Goal: Task Accomplishment & Management: Use online tool/utility

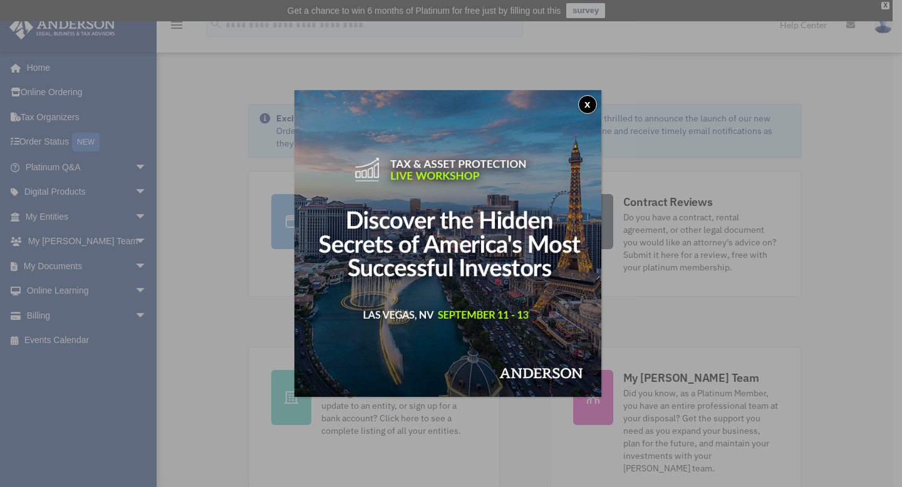
click at [591, 101] on button "x" at bounding box center [587, 104] width 19 height 19
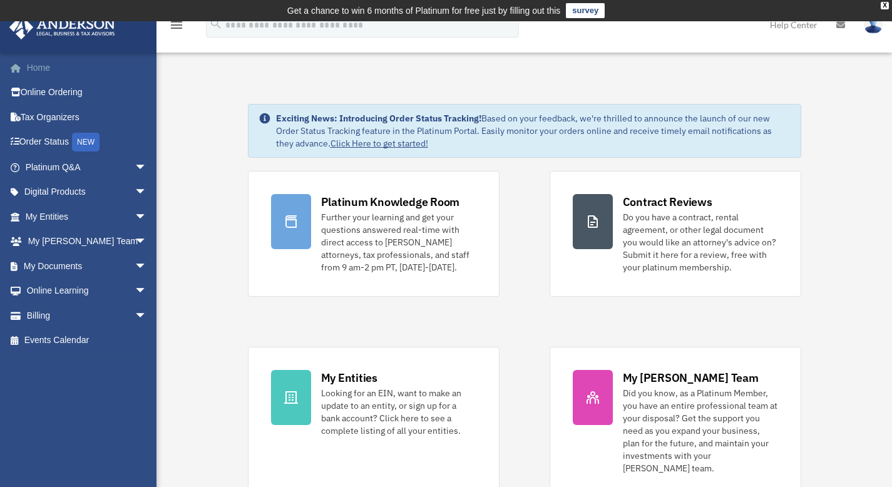
click at [46, 66] on link "Home" at bounding box center [87, 67] width 157 height 25
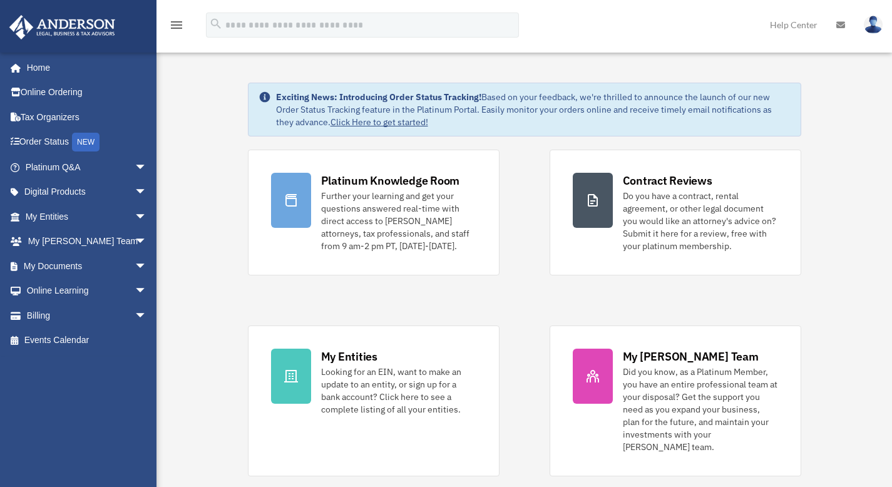
click at [884, 6] on link at bounding box center [874, 24] width 38 height 55
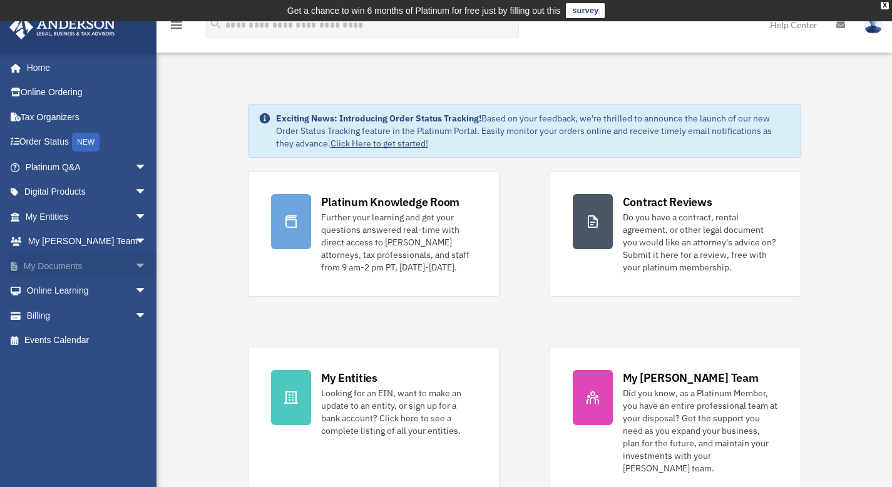
click at [135, 266] on span "arrow_drop_down" at bounding box center [147, 267] width 25 height 26
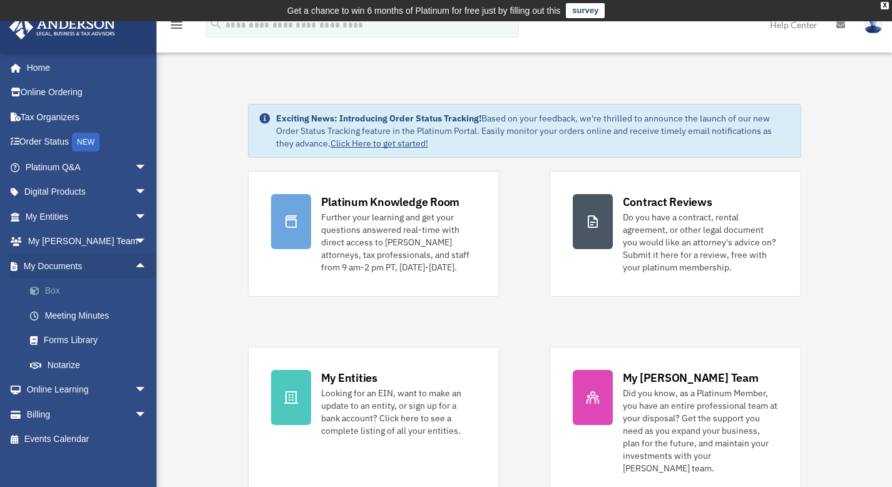
click at [40, 291] on span at bounding box center [41, 291] width 8 height 9
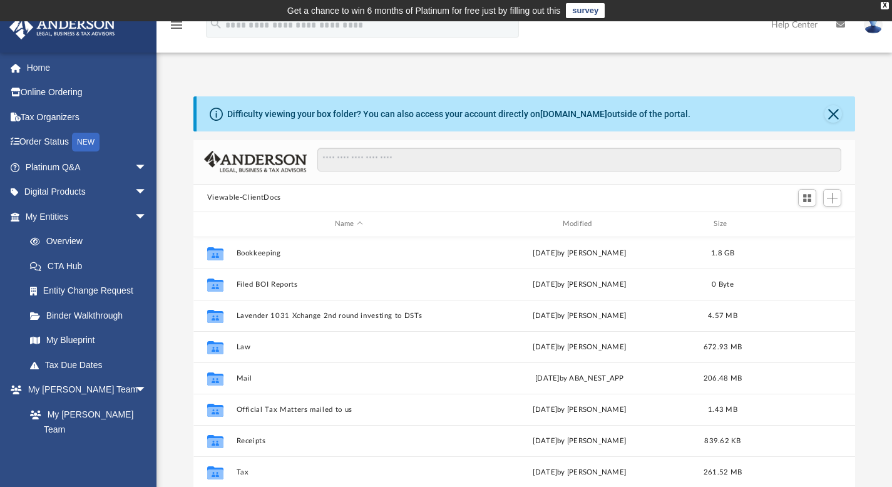
scroll to position [275, 653]
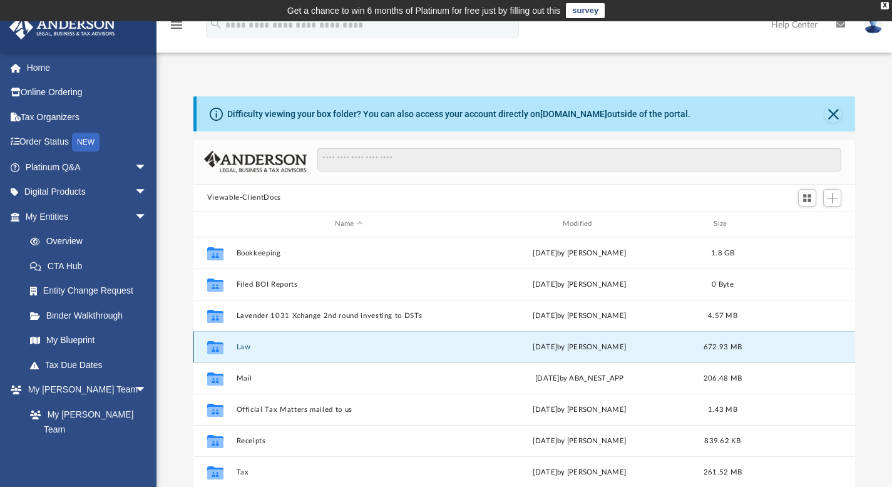
click at [279, 344] on button "Law" at bounding box center [348, 347] width 225 height 8
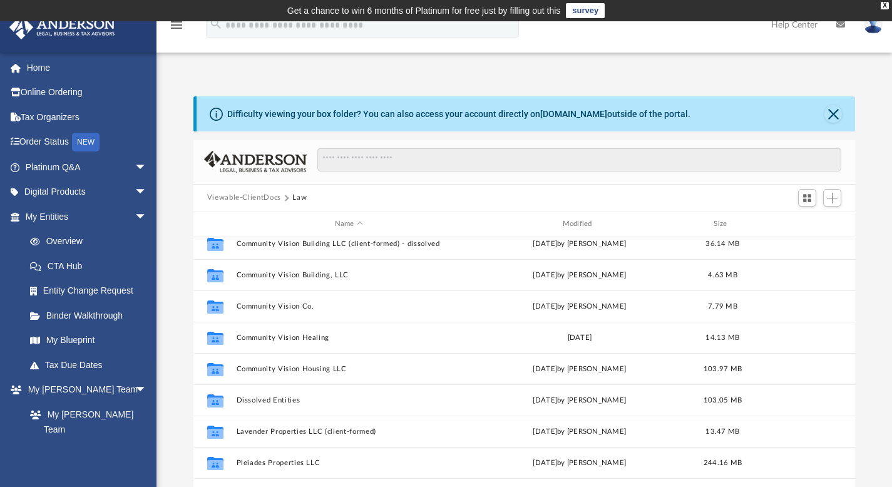
scroll to position [287, 0]
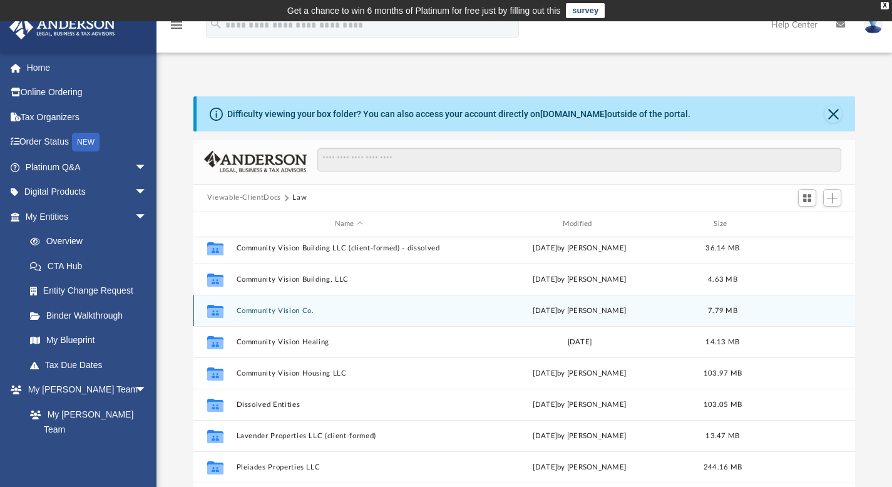
click at [266, 311] on button "Community Vision Co." at bounding box center [348, 310] width 225 height 8
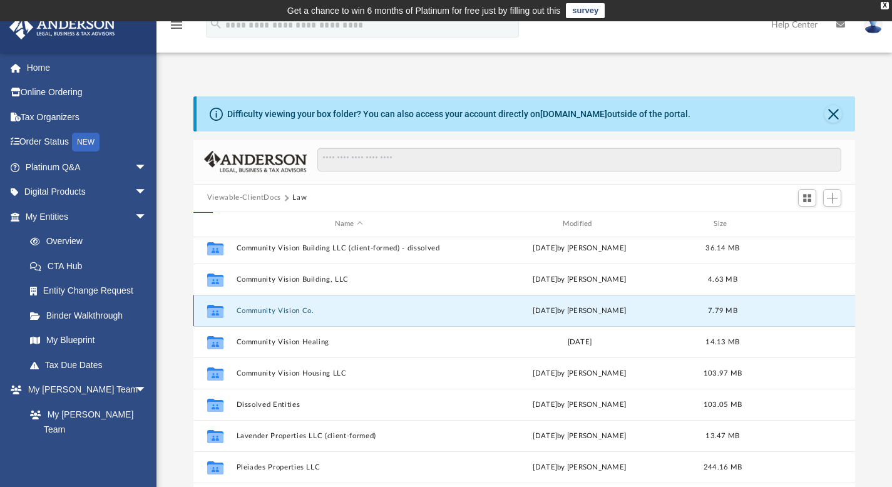
scroll to position [0, 0]
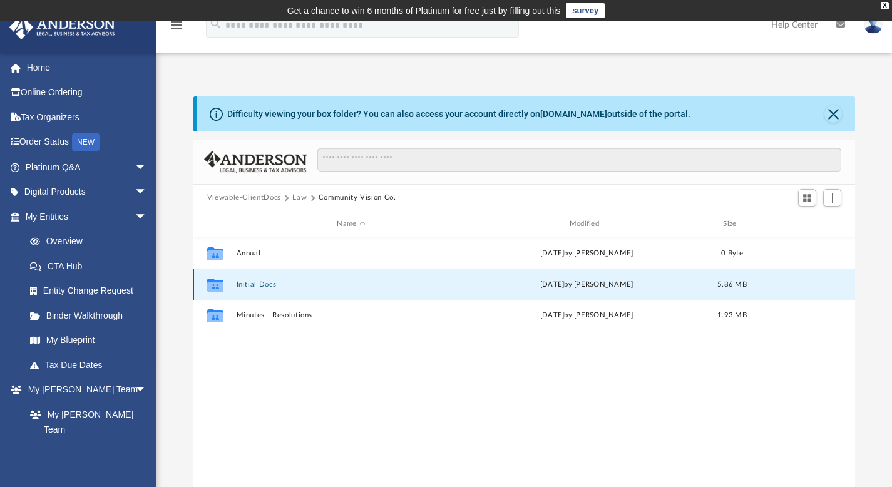
click at [262, 284] on button "Initial Docs" at bounding box center [351, 284] width 230 height 8
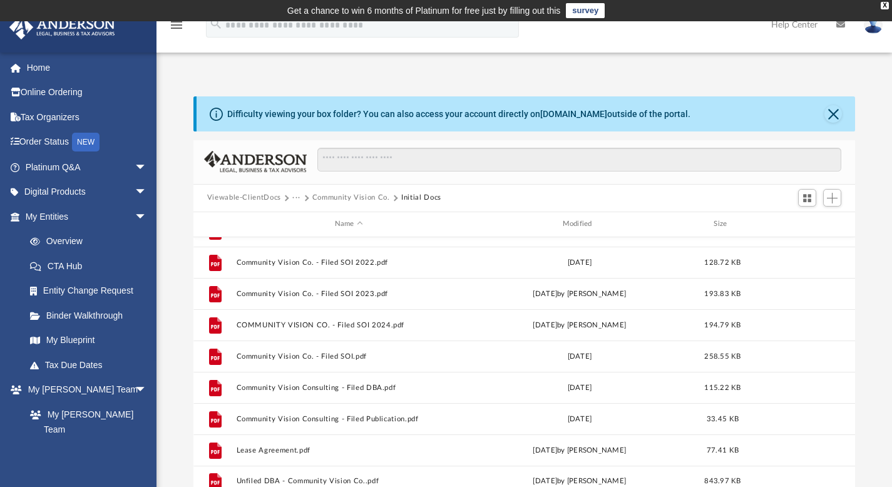
scroll to position [324, 0]
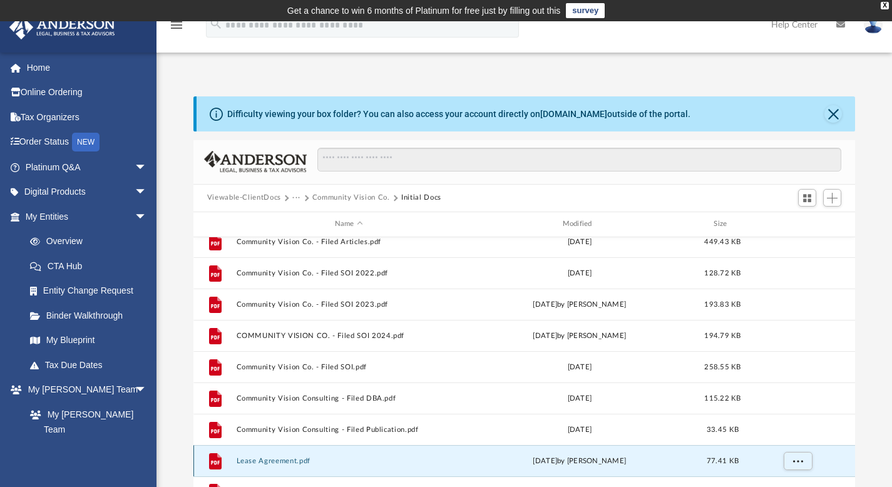
click at [276, 458] on button "Lease Agreement.pdf" at bounding box center [348, 461] width 225 height 8
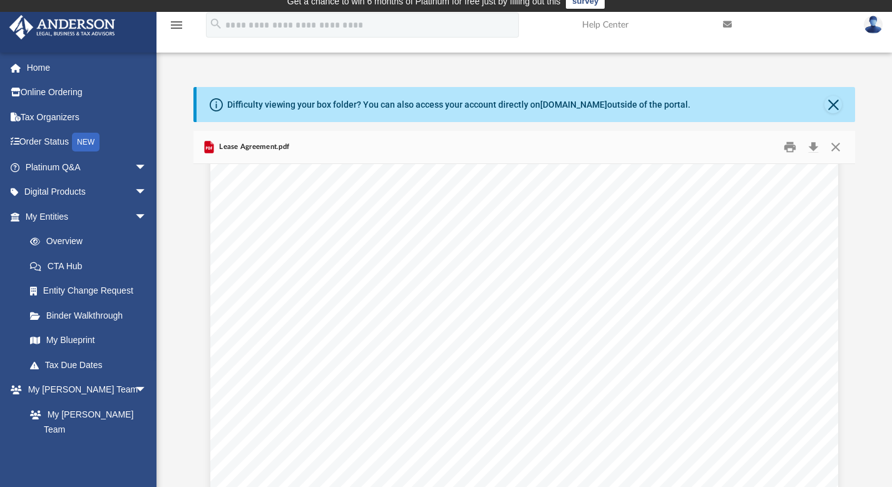
scroll to position [0, 0]
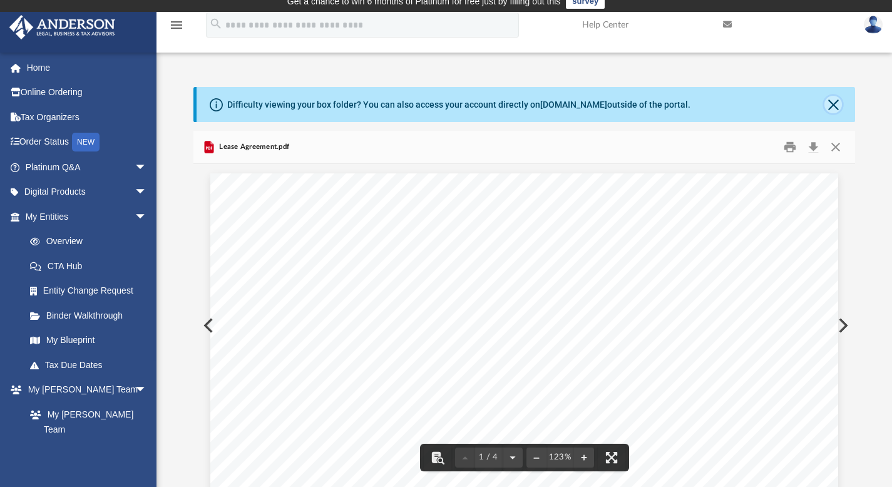
click at [830, 101] on button "Close" at bounding box center [834, 105] width 18 height 18
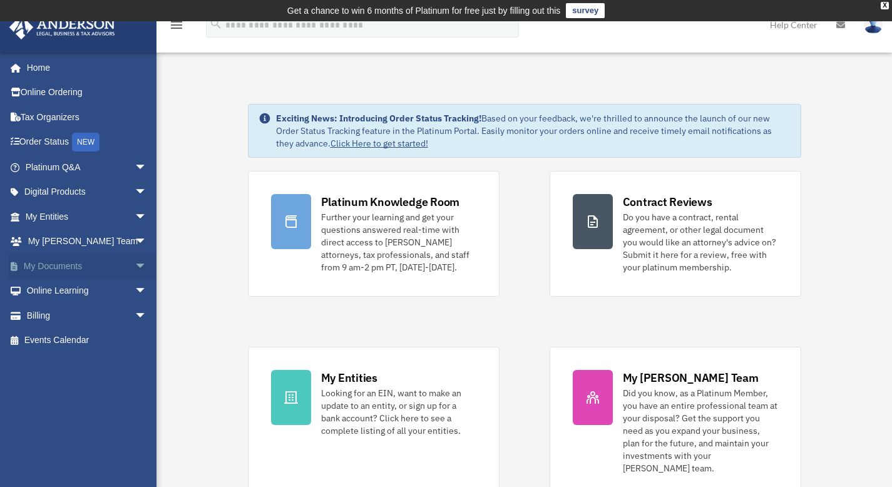
click at [74, 269] on link "My Documents arrow_drop_down" at bounding box center [87, 266] width 157 height 25
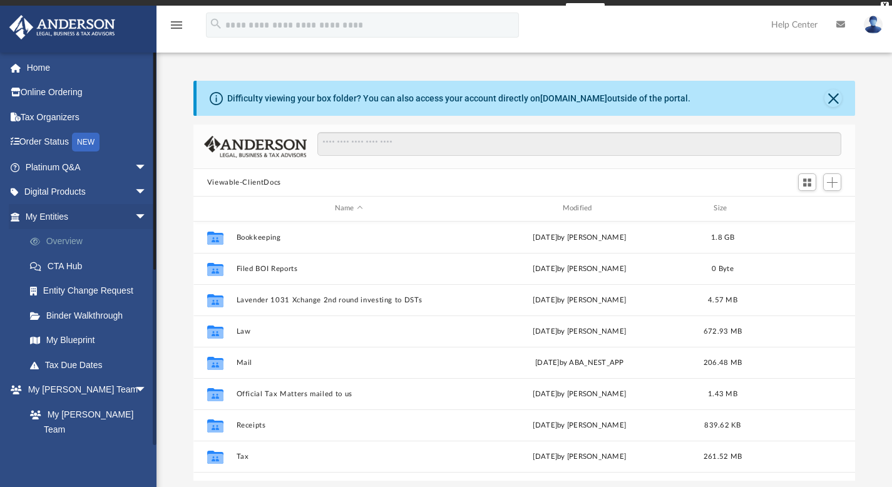
scroll to position [275, 653]
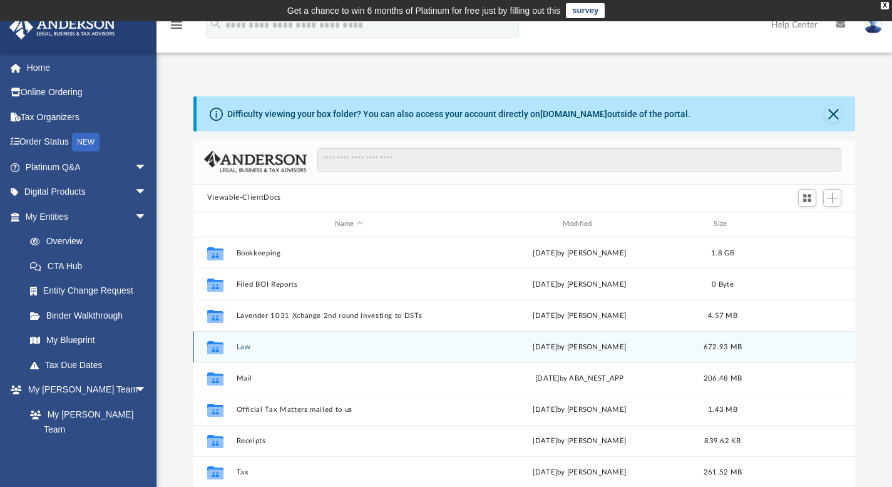
click at [271, 343] on button "Law" at bounding box center [348, 347] width 225 height 8
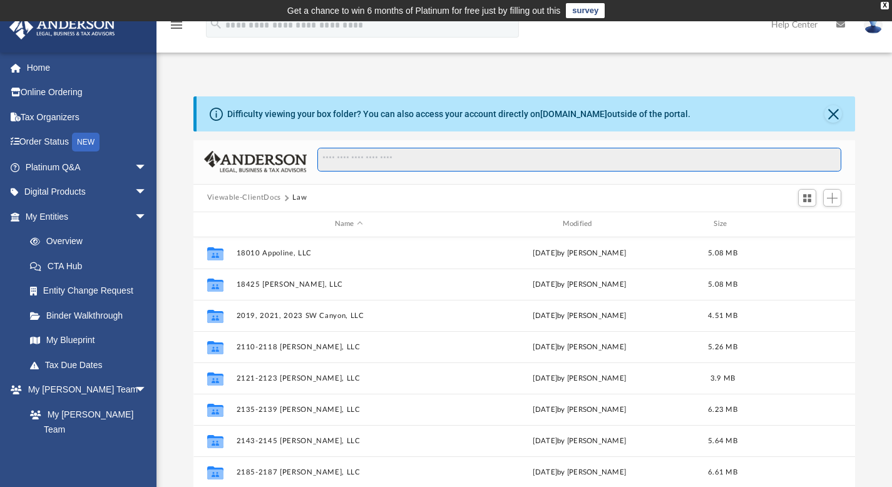
click at [376, 162] on input "Search files and folders" at bounding box center [580, 160] width 524 height 24
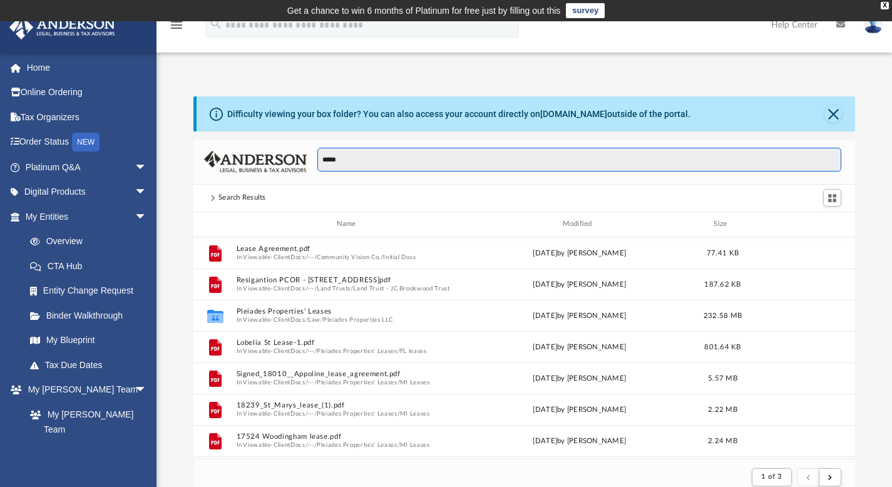
scroll to position [10, 10]
drag, startPoint x: 347, startPoint y: 160, endPoint x: 299, endPoint y: 160, distance: 47.6
click at [299, 160] on div "*****" at bounding box center [525, 162] width 663 height 44
type input "******"
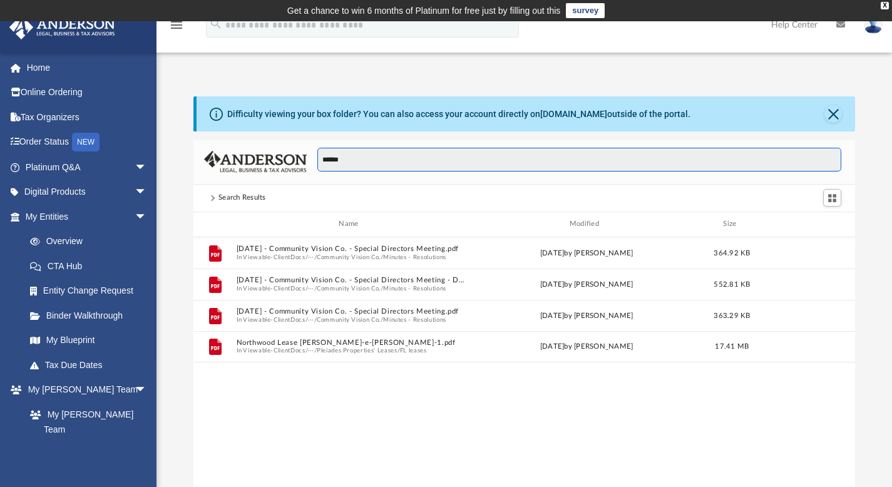
scroll to position [275, 653]
